Goal: Task Accomplishment & Management: Manage account settings

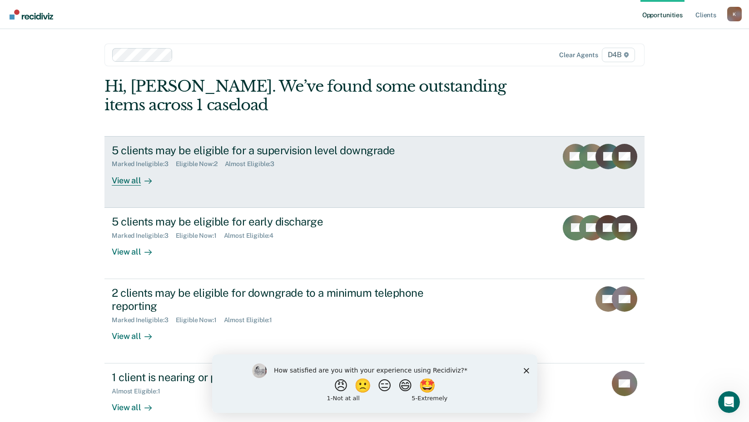
click at [145, 180] on icon at bounding box center [147, 181] width 7 height 7
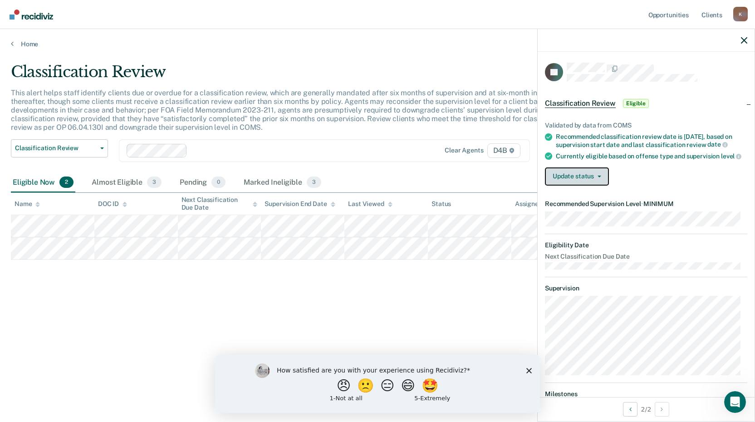
click at [575, 184] on button "Update status" at bounding box center [577, 177] width 64 height 18
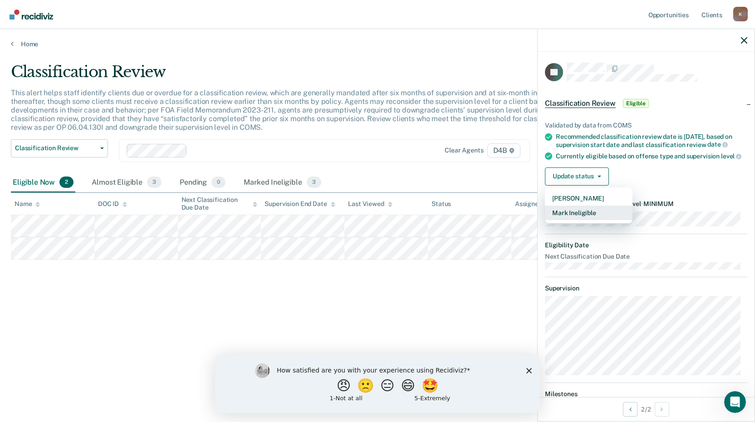
click at [583, 217] on button "Mark Ineligible" at bounding box center [589, 213] width 88 height 15
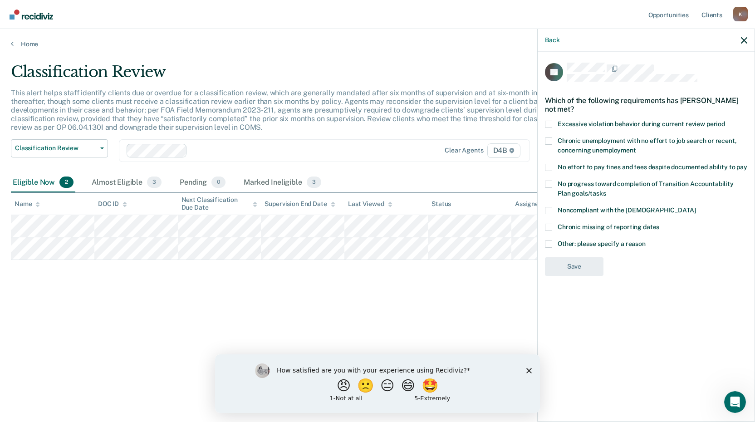
click at [548, 207] on span at bounding box center [548, 210] width 7 height 7
click at [696, 207] on input "Noncompliant with the [DEMOGRAPHIC_DATA]" at bounding box center [696, 207] width 0 height 0
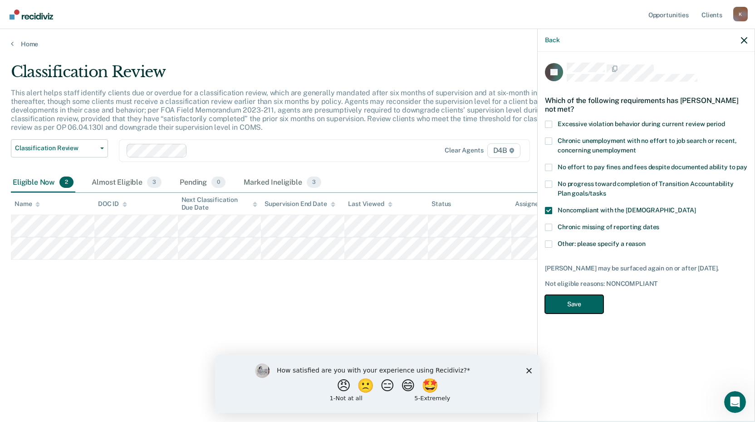
click at [562, 295] on button "Save" at bounding box center [574, 304] width 59 height 19
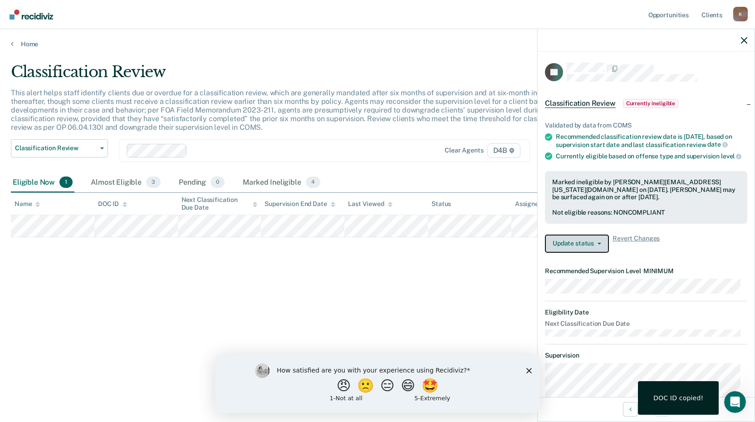
click at [589, 253] on button "Update status" at bounding box center [577, 244] width 64 height 18
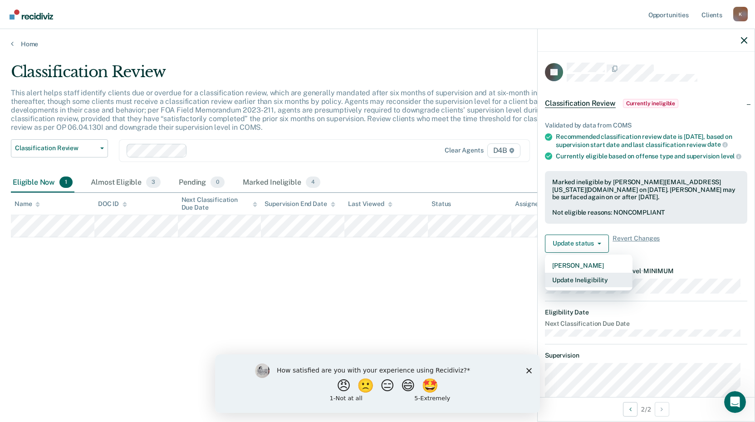
click at [572, 287] on button "Update Ineligibility" at bounding box center [589, 280] width 88 height 15
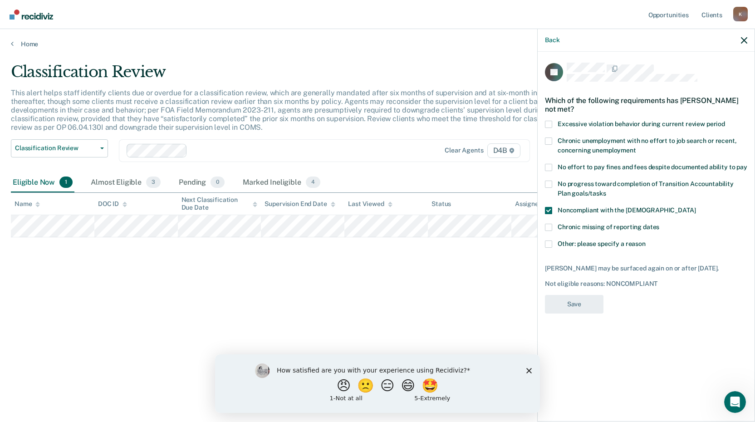
click at [547, 207] on span at bounding box center [548, 210] width 7 height 7
click at [696, 207] on input "Noncompliant with the [DEMOGRAPHIC_DATA]" at bounding box center [696, 207] width 0 height 0
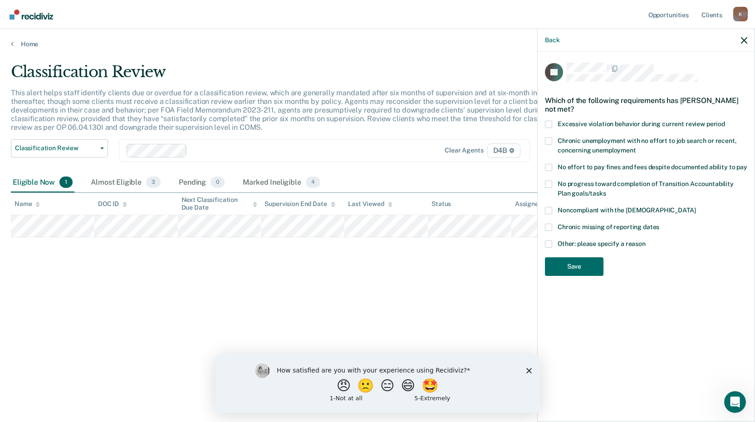
click at [549, 241] on span at bounding box center [548, 244] width 7 height 7
click at [646, 241] on input "Other: please specify a reason" at bounding box center [646, 241] width 0 height 0
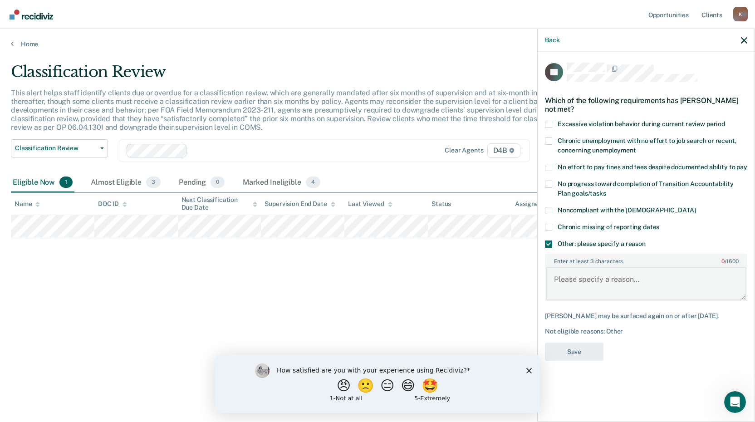
click at [581, 273] on textarea "Enter at least 3 characters 0 / 1600" at bounding box center [646, 284] width 201 height 34
type textarea "Had hearing for early discharge and was denied."
click at [592, 343] on button "Save" at bounding box center [574, 352] width 59 height 19
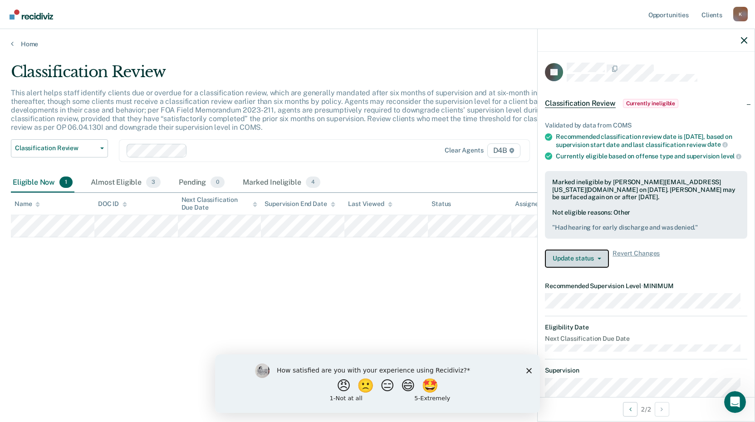
click at [585, 268] on button "Update status" at bounding box center [577, 259] width 64 height 18
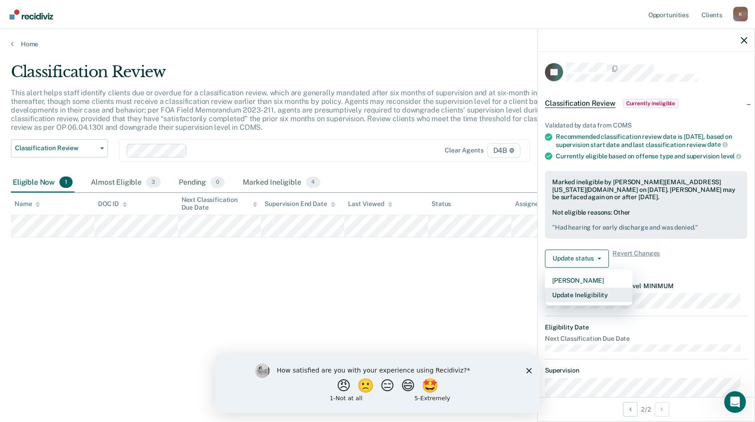
click at [585, 302] on button "Update Ineligibility" at bounding box center [589, 295] width 88 height 15
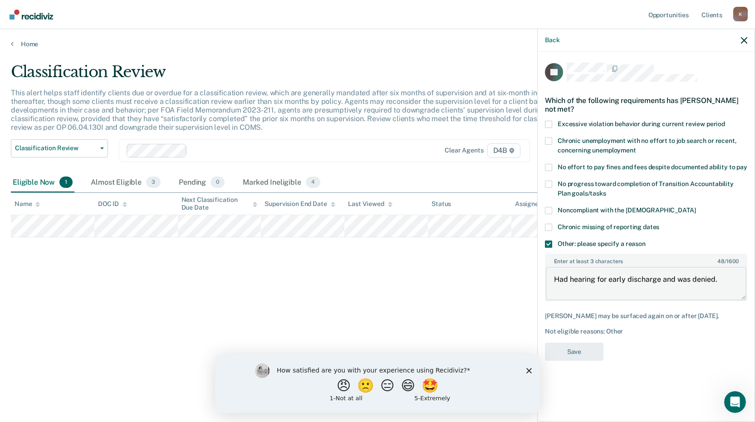
drag, startPoint x: 703, startPoint y: 268, endPoint x: 527, endPoint y: 270, distance: 176.1
click at [527, 270] on body "Looks like you’re using Internet Explorer 11. For faster loading and a better e…" at bounding box center [377, 211] width 755 height 422
click at [548, 207] on span at bounding box center [548, 210] width 7 height 7
click at [696, 207] on input "Noncompliant with the [DEMOGRAPHIC_DATA]" at bounding box center [696, 207] width 0 height 0
click at [570, 275] on textarea "Enter at least 3 characters 0 / 1600" at bounding box center [646, 284] width 201 height 34
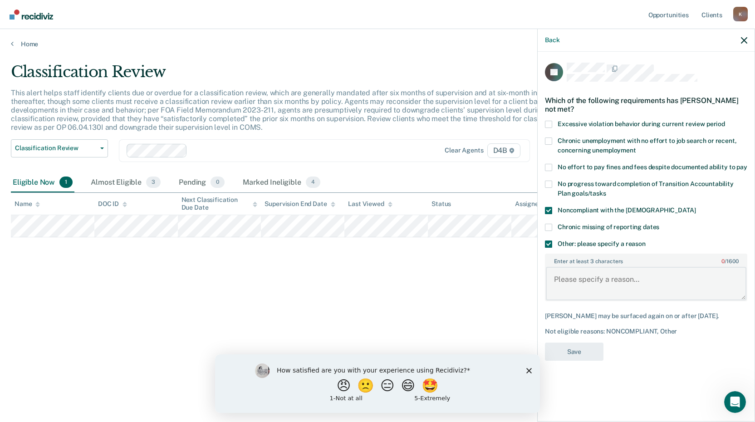
click at [621, 291] on div "Enter at least 3 characters 0 / 1600" at bounding box center [646, 278] width 202 height 48
click at [743, 42] on icon "button" at bounding box center [744, 40] width 6 height 6
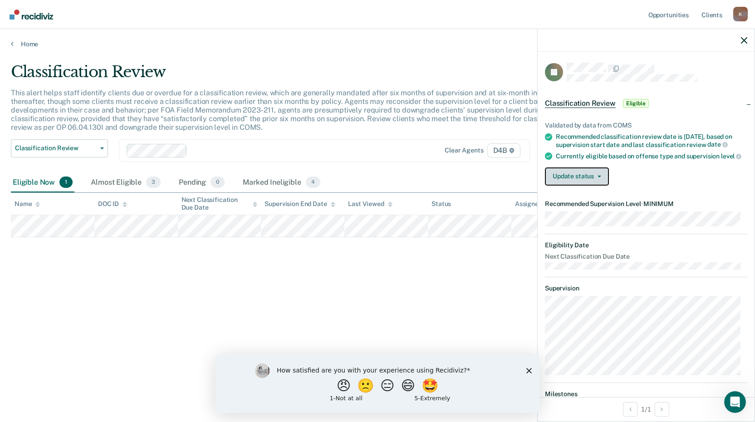
click at [586, 183] on button "Update status" at bounding box center [577, 177] width 64 height 18
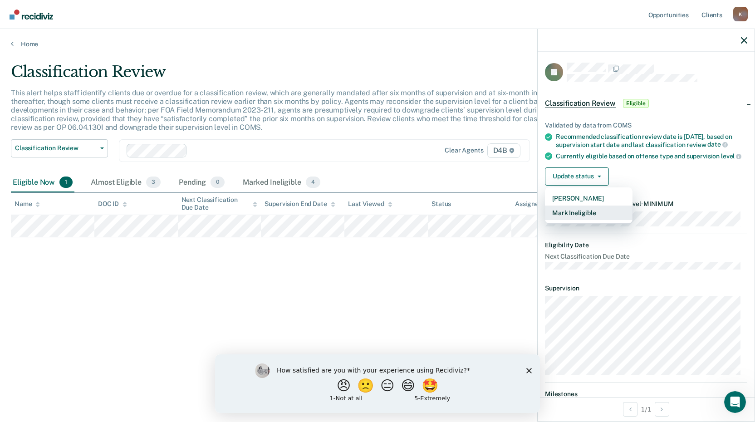
click at [579, 220] on button "Mark Ineligible" at bounding box center [589, 213] width 88 height 15
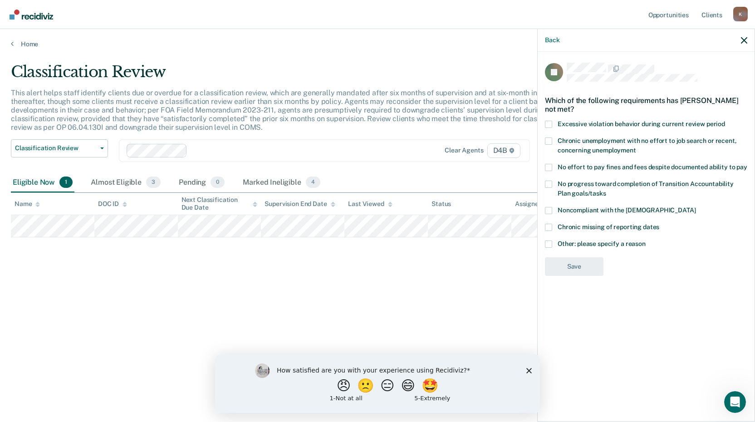
click at [547, 241] on span at bounding box center [548, 244] width 7 height 7
click at [646, 241] on input "Other: please specify a reason" at bounding box center [646, 241] width 0 height 0
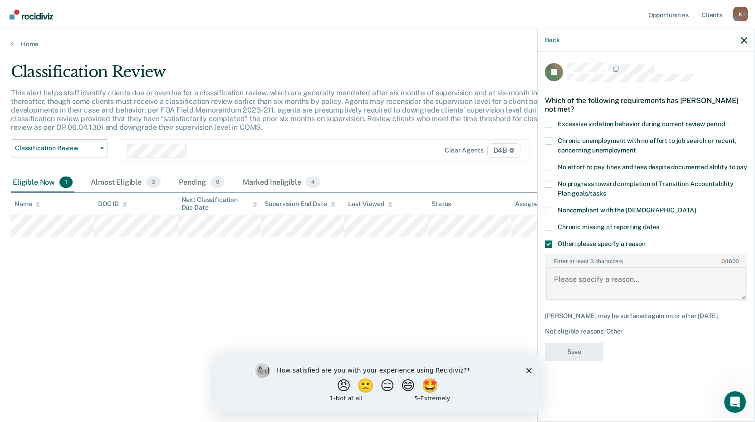
click at [580, 271] on textarea "Enter at least 3 characters 0 / 1600" at bounding box center [646, 284] width 201 height 34
paste textarea "0767305"
type textarea "0767305"
click at [572, 343] on button "Save" at bounding box center [574, 352] width 59 height 19
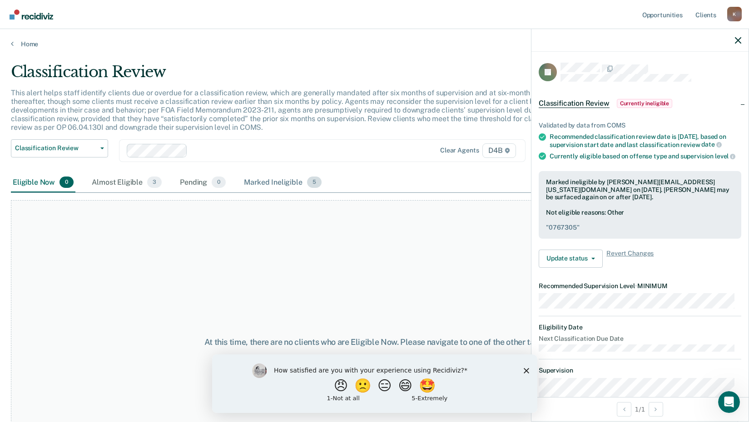
click at [304, 181] on div "Marked Ineligible 5" at bounding box center [282, 183] width 81 height 20
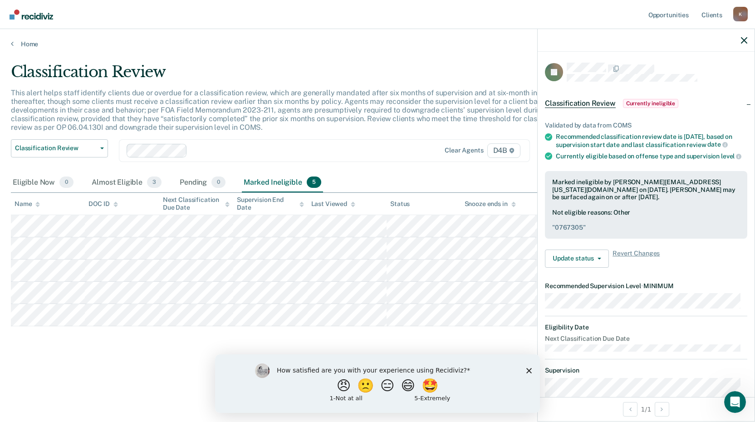
click at [575, 231] on pre "" 0767305 "" at bounding box center [646, 228] width 188 height 8
click at [591, 259] on button "Update status" at bounding box center [577, 259] width 64 height 18
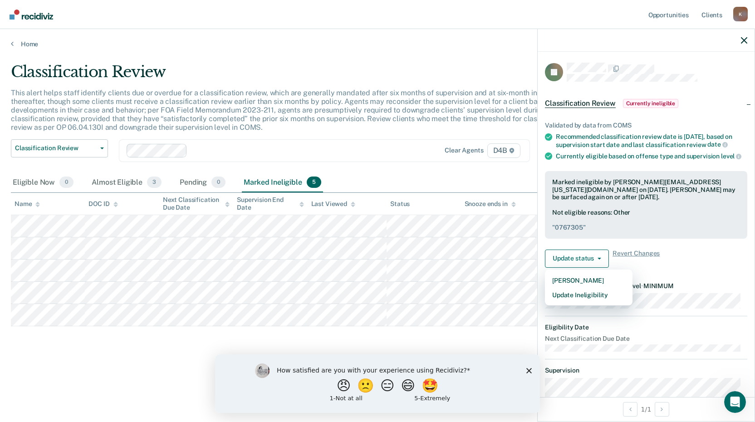
click at [580, 232] on pre "" 0767305 "" at bounding box center [646, 228] width 188 height 8
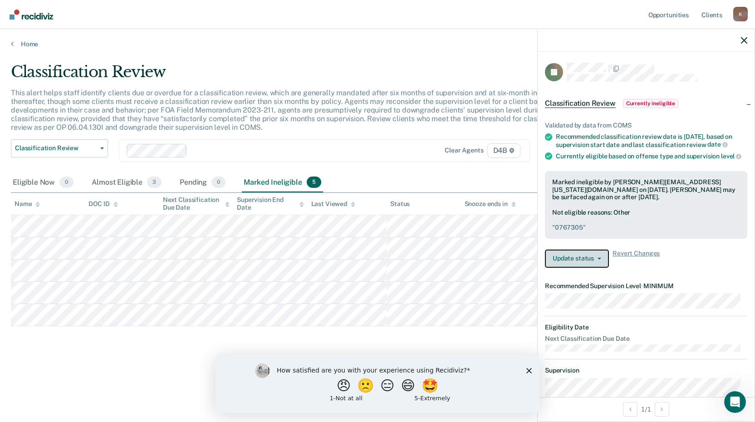
click at [586, 260] on button "Update status" at bounding box center [577, 259] width 64 height 18
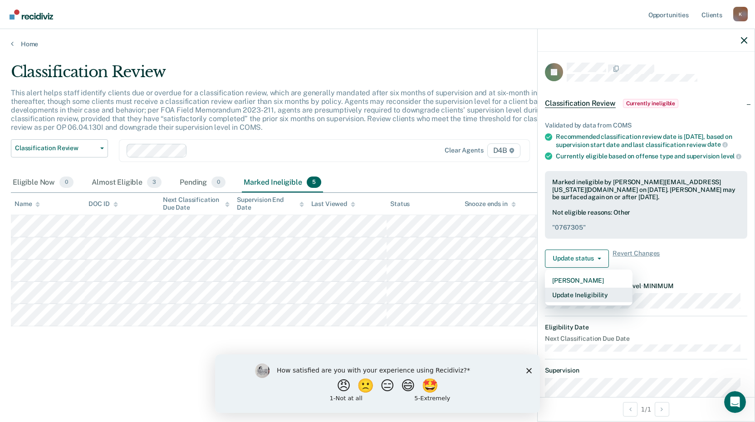
click at [581, 301] on button "Update Ineligibility" at bounding box center [589, 295] width 88 height 15
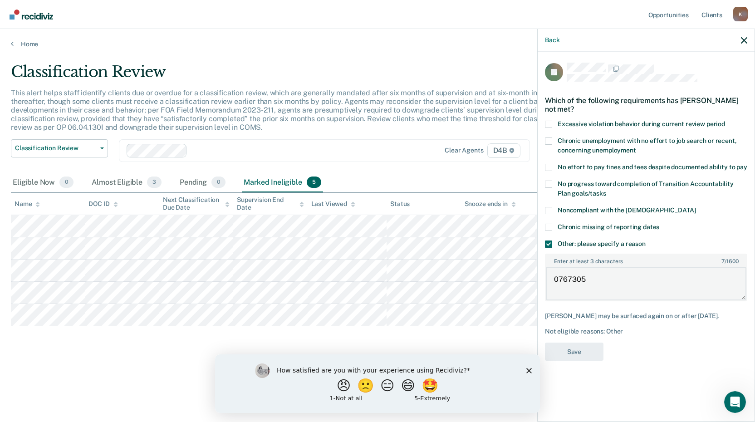
click at [578, 274] on textarea "0767305" at bounding box center [646, 284] width 201 height 34
click at [503, 270] on body "Looks like you’re using Internet Explorer 11. For faster loading and a better e…" at bounding box center [377, 211] width 755 height 422
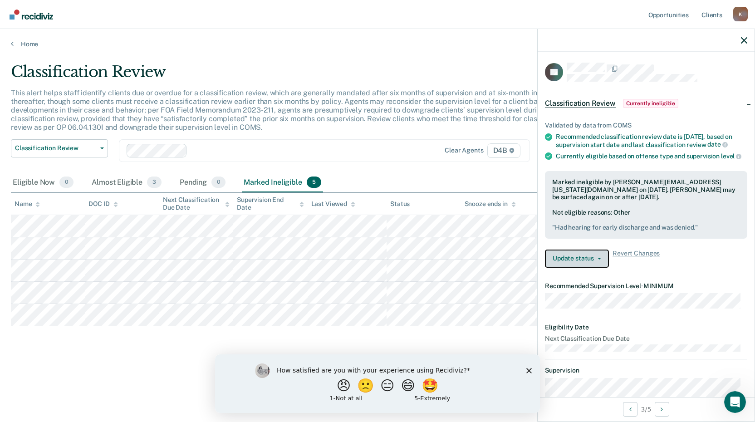
click at [582, 268] on button "Update status" at bounding box center [577, 259] width 64 height 18
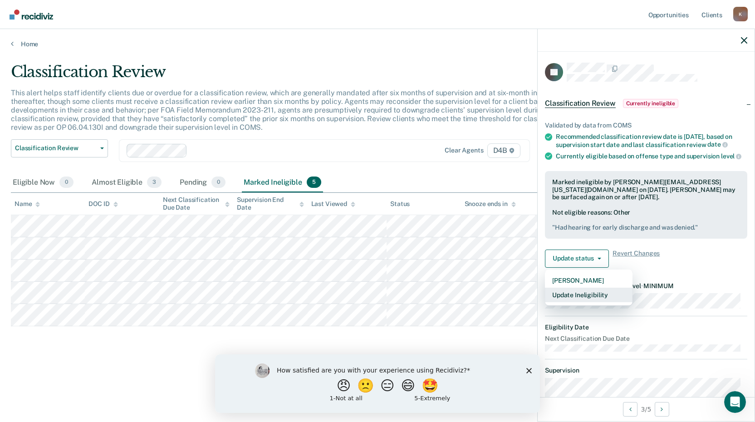
click at [572, 301] on button "Update Ineligibility" at bounding box center [589, 295] width 88 height 15
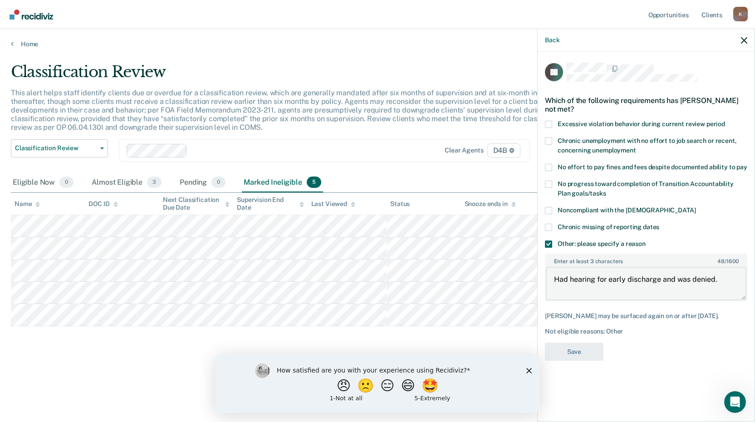
click at [625, 267] on textarea "Had hearing for early discharge and was denied." at bounding box center [646, 284] width 201 height 34
click at [624, 267] on textarea "Had hearing for early discharge and was denied." at bounding box center [646, 284] width 201 height 34
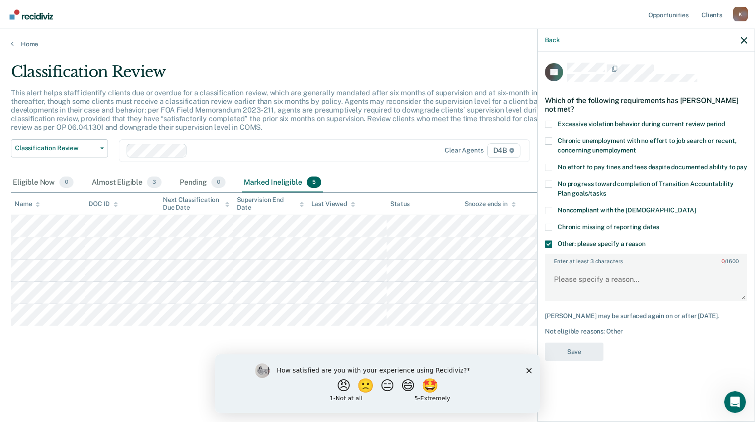
click at [552, 207] on label "Noncompliant with the [DEMOGRAPHIC_DATA]" at bounding box center [646, 212] width 202 height 10
click at [696, 207] on input "Noncompliant with the [DEMOGRAPHIC_DATA]" at bounding box center [696, 207] width 0 height 0
click at [548, 241] on span at bounding box center [548, 244] width 7 height 7
click at [646, 241] on input "Other: please specify a reason" at bounding box center [646, 241] width 0 height 0
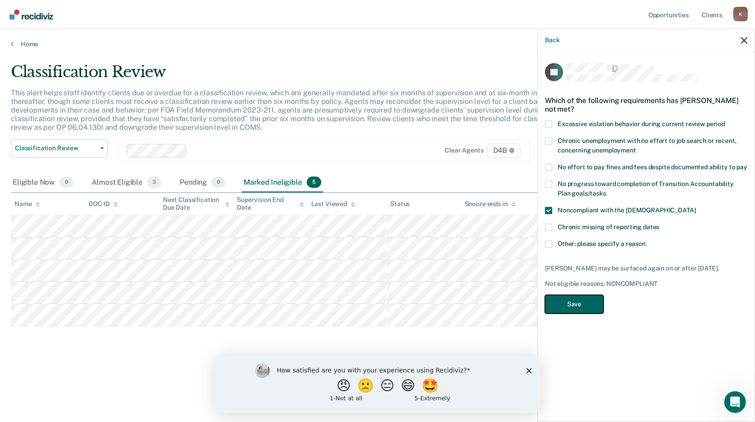
click at [571, 296] on button "Save" at bounding box center [574, 304] width 59 height 19
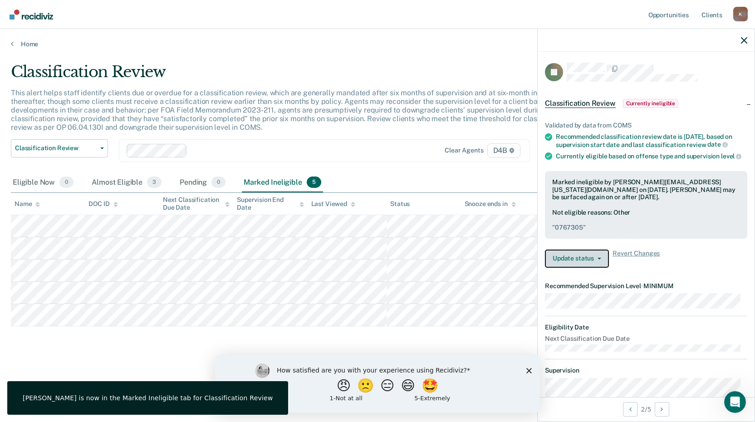
click at [583, 268] on button "Update status" at bounding box center [577, 259] width 64 height 18
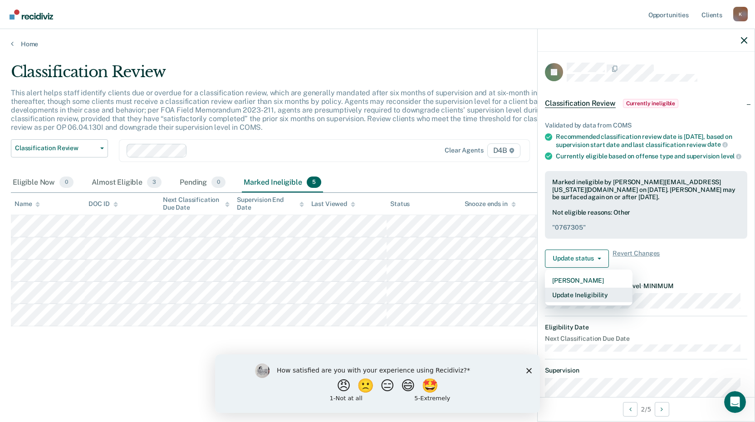
click at [582, 300] on button "Update Ineligibility" at bounding box center [589, 295] width 88 height 15
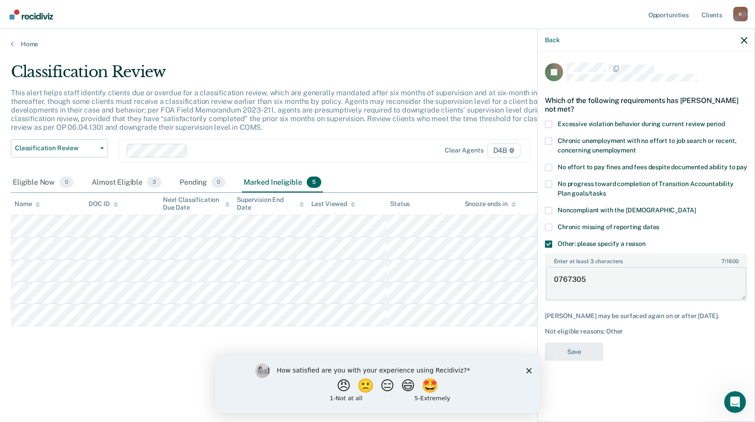
click at [565, 272] on textarea "0767305" at bounding box center [646, 284] width 201 height 34
paste textarea "Had hearing for early discharge and was denied."
type textarea "Had hearing for early discharge and was denied."
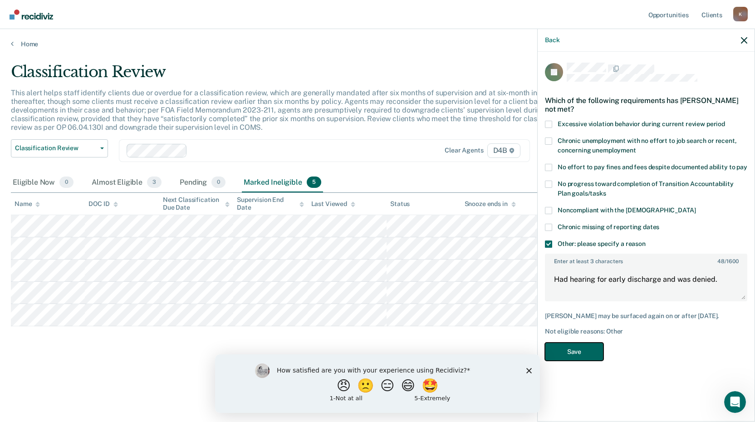
click at [576, 343] on button "Save" at bounding box center [574, 352] width 59 height 19
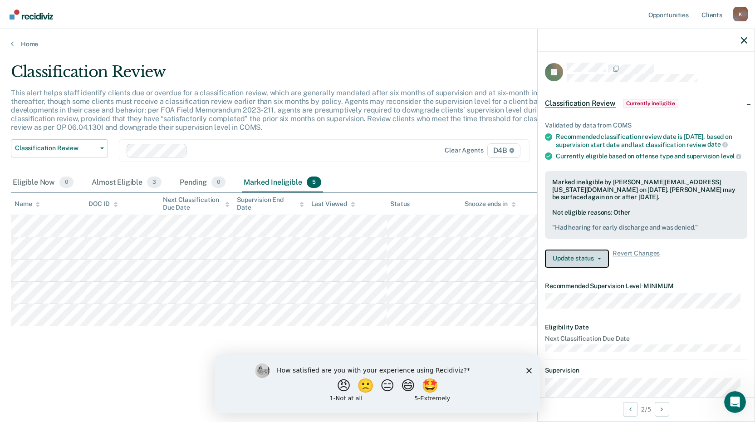
click at [587, 265] on button "Update status" at bounding box center [577, 259] width 64 height 18
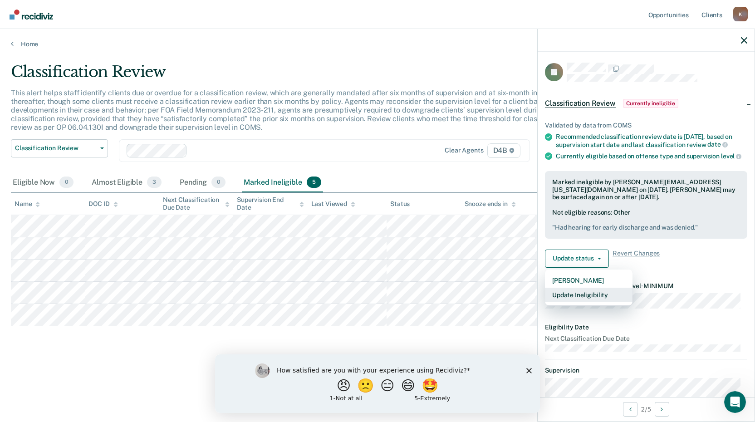
click at [597, 300] on button "Update Ineligibility" at bounding box center [589, 295] width 88 height 15
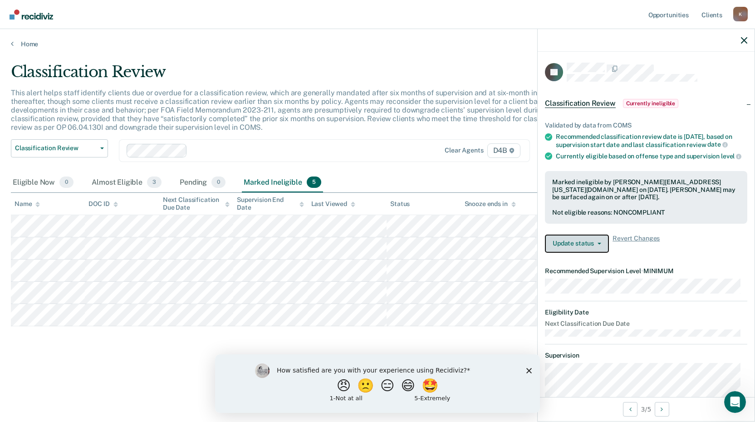
click at [594, 245] on span "button" at bounding box center [597, 244] width 7 height 2
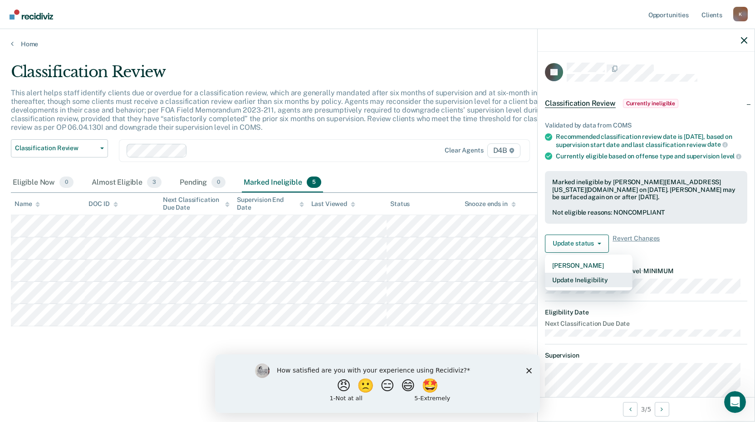
click at [578, 285] on button "Update Ineligibility" at bounding box center [589, 280] width 88 height 15
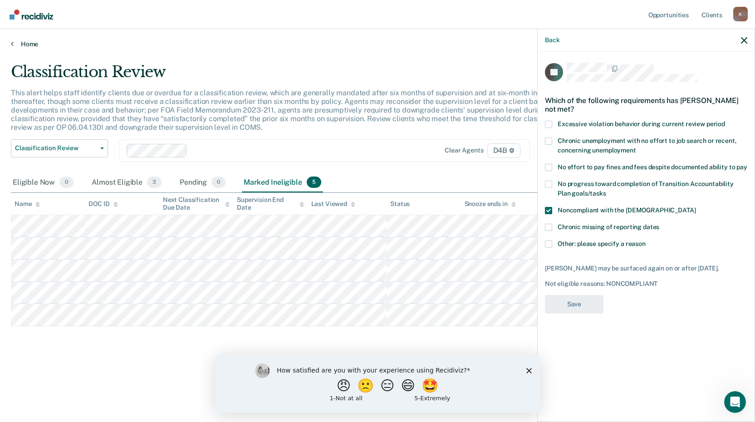
click at [34, 44] on link "Home" at bounding box center [378, 44] width 734 height 8
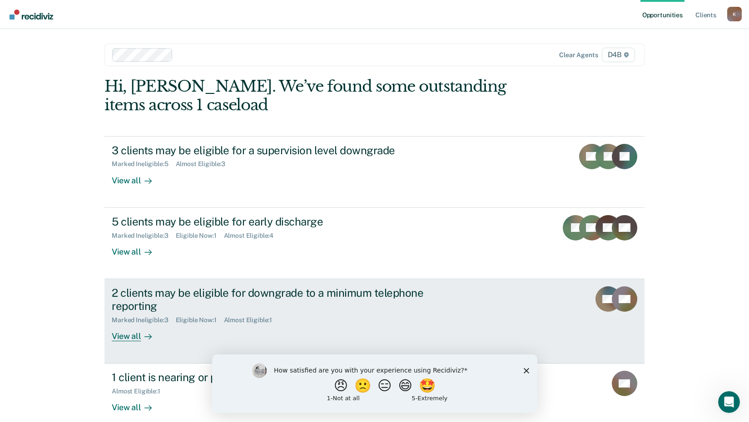
click at [229, 286] on div "2 clients may be eligible for downgrade to a minimum telephone reporting" at bounding box center [271, 299] width 319 height 26
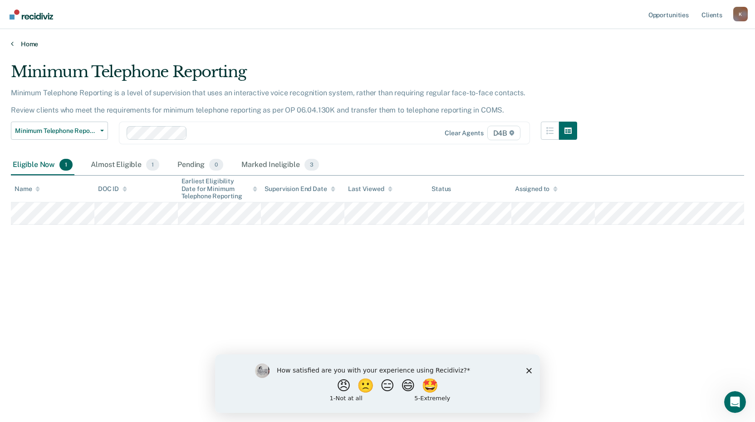
click at [31, 47] on link "Home" at bounding box center [378, 44] width 734 height 8
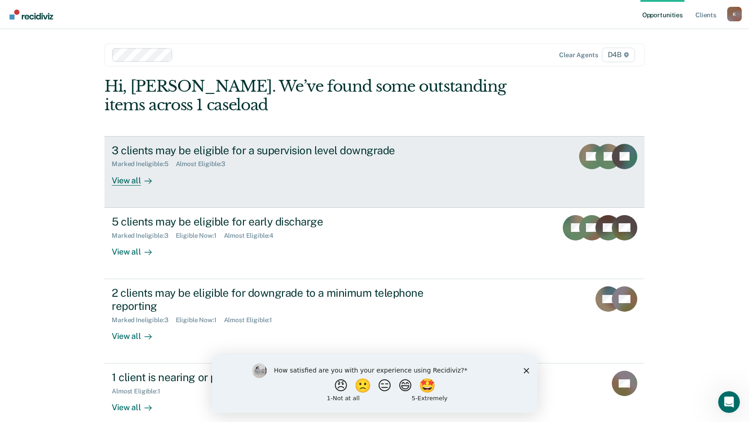
click at [167, 166] on div "Marked Ineligible : 5" at bounding box center [144, 164] width 64 height 8
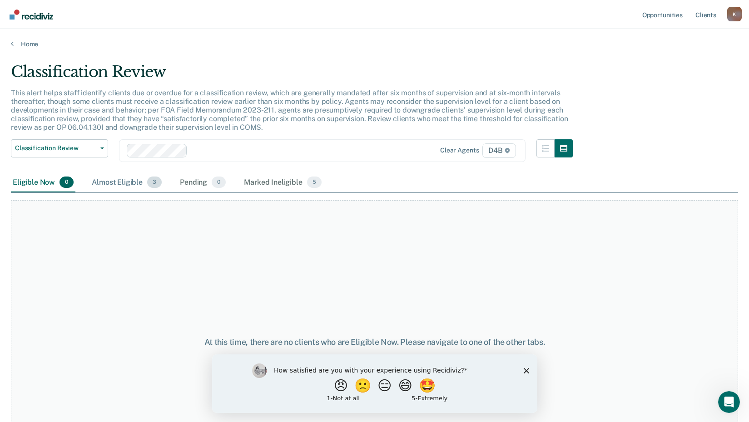
click at [137, 183] on div "Almost Eligible 3" at bounding box center [127, 183] width 74 height 20
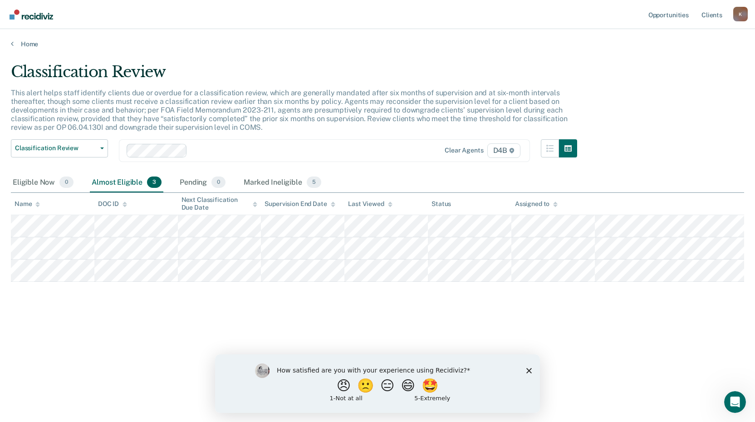
click at [30, 49] on main "Classification Review This alert helps staff identify clients due or overdue fo…" at bounding box center [377, 233] width 755 height 371
click at [30, 44] on link "Home" at bounding box center [378, 44] width 734 height 8
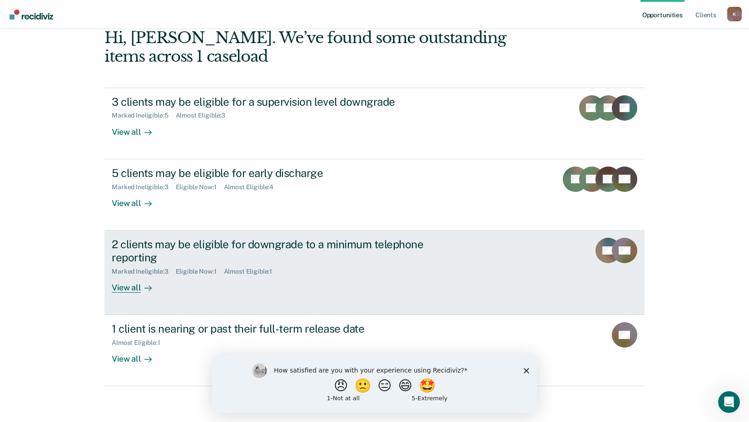
scroll to position [49, 0]
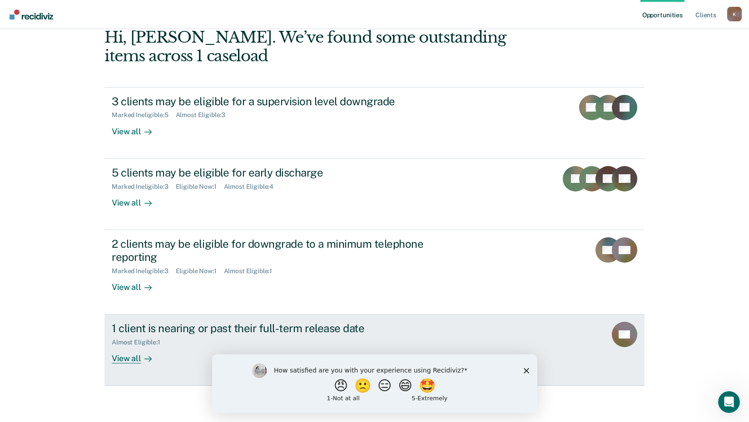
click at [131, 339] on div "Almost Eligible : 1" at bounding box center [140, 343] width 56 height 8
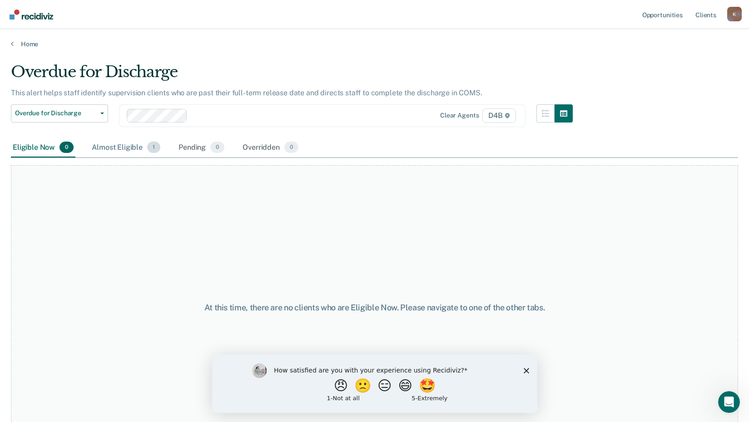
click at [120, 148] on div "Almost Eligible 1" at bounding box center [126, 148] width 72 height 20
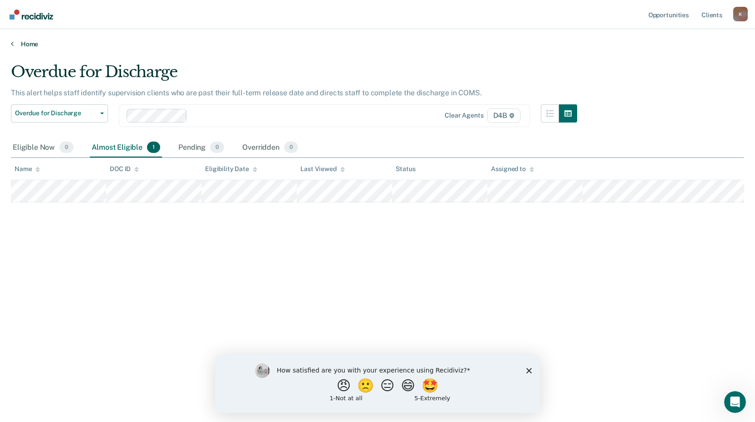
click at [31, 43] on link "Home" at bounding box center [378, 44] width 734 height 8
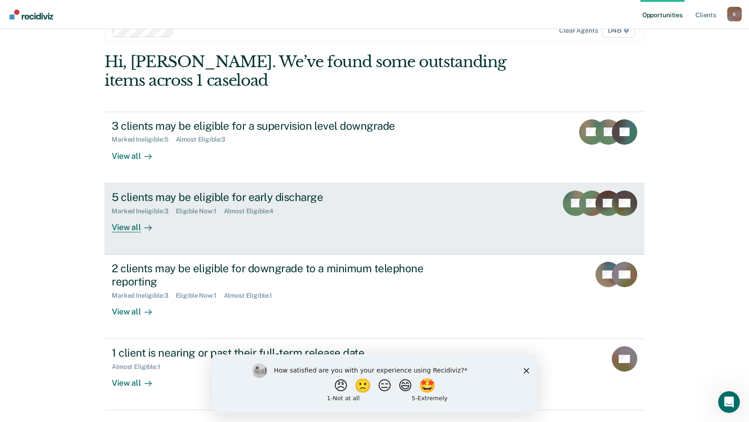
scroll to position [49, 0]
